Goal: Navigation & Orientation: Find specific page/section

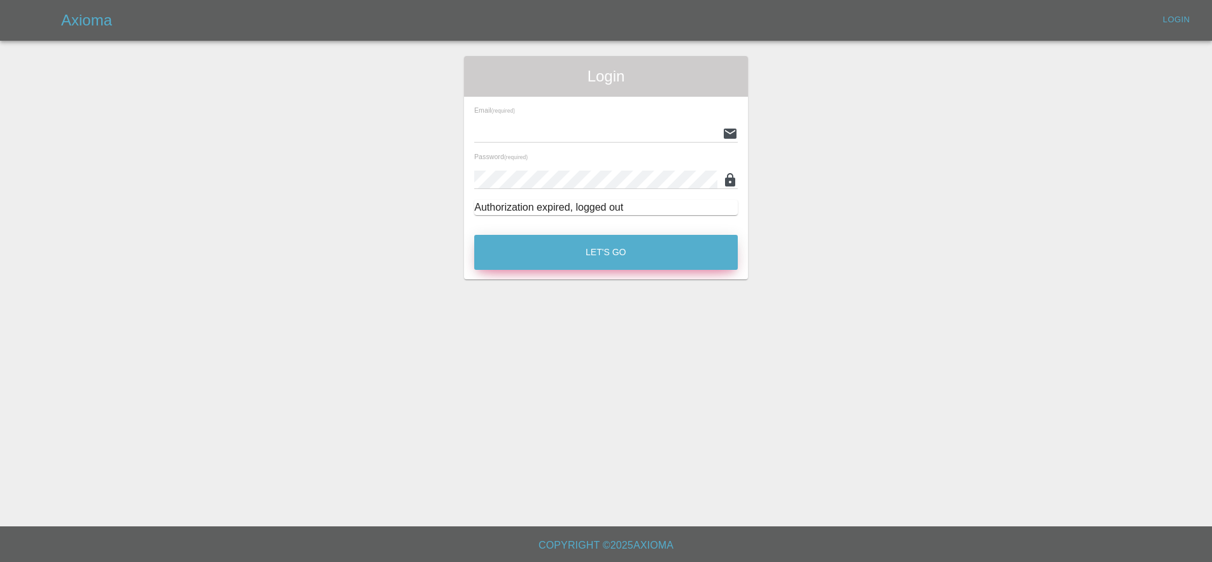
type input "[EMAIL_ADDRESS][DOMAIN_NAME]"
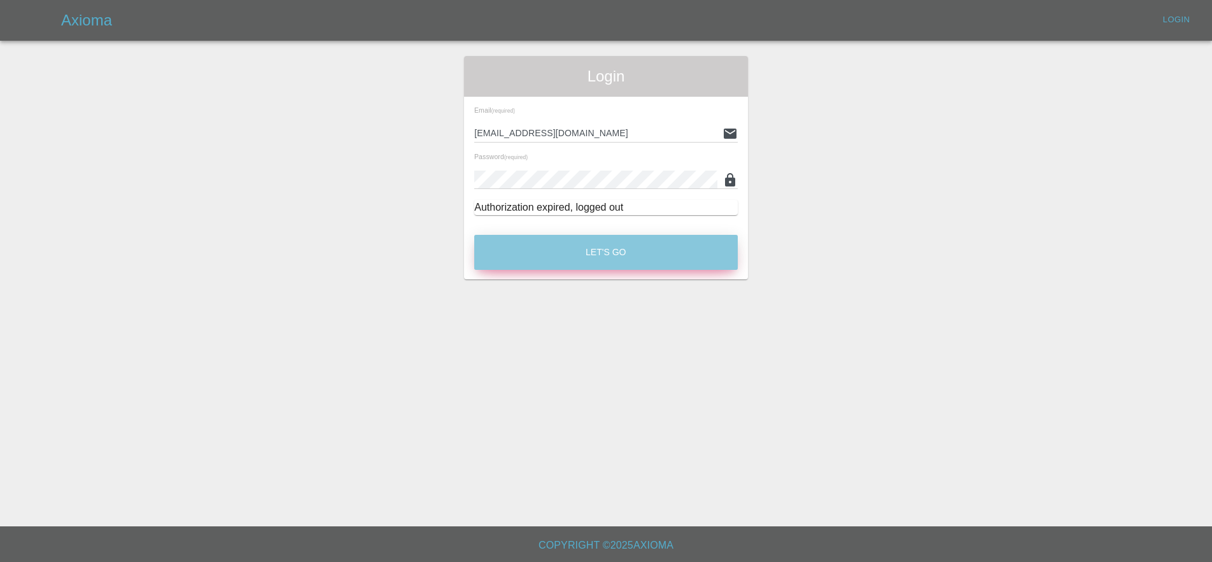
click at [606, 241] on button "Let's Go" at bounding box center [606, 252] width 264 height 35
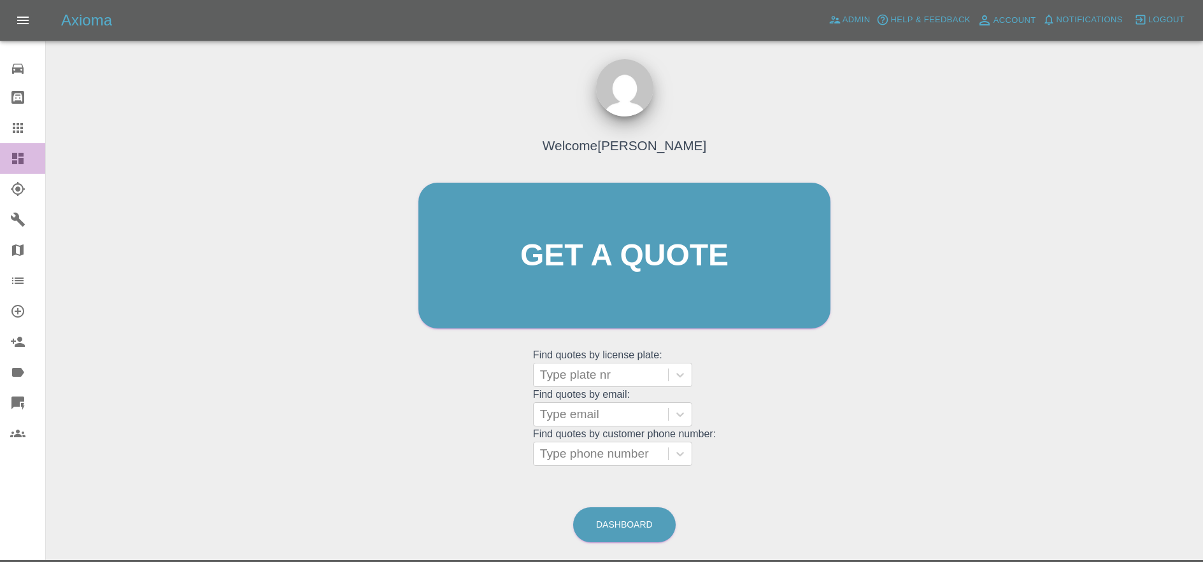
click at [10, 157] on link "Dashboard" at bounding box center [22, 158] width 45 height 31
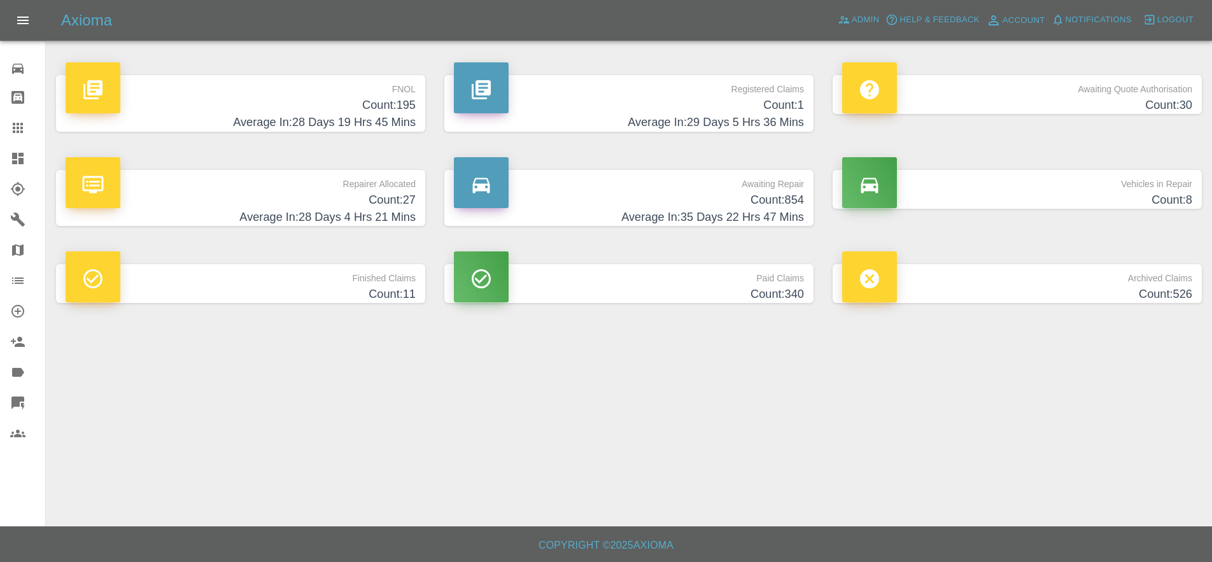
click at [18, 131] on icon at bounding box center [18, 128] width 10 height 10
